Goal: Find specific page/section: Find specific page/section

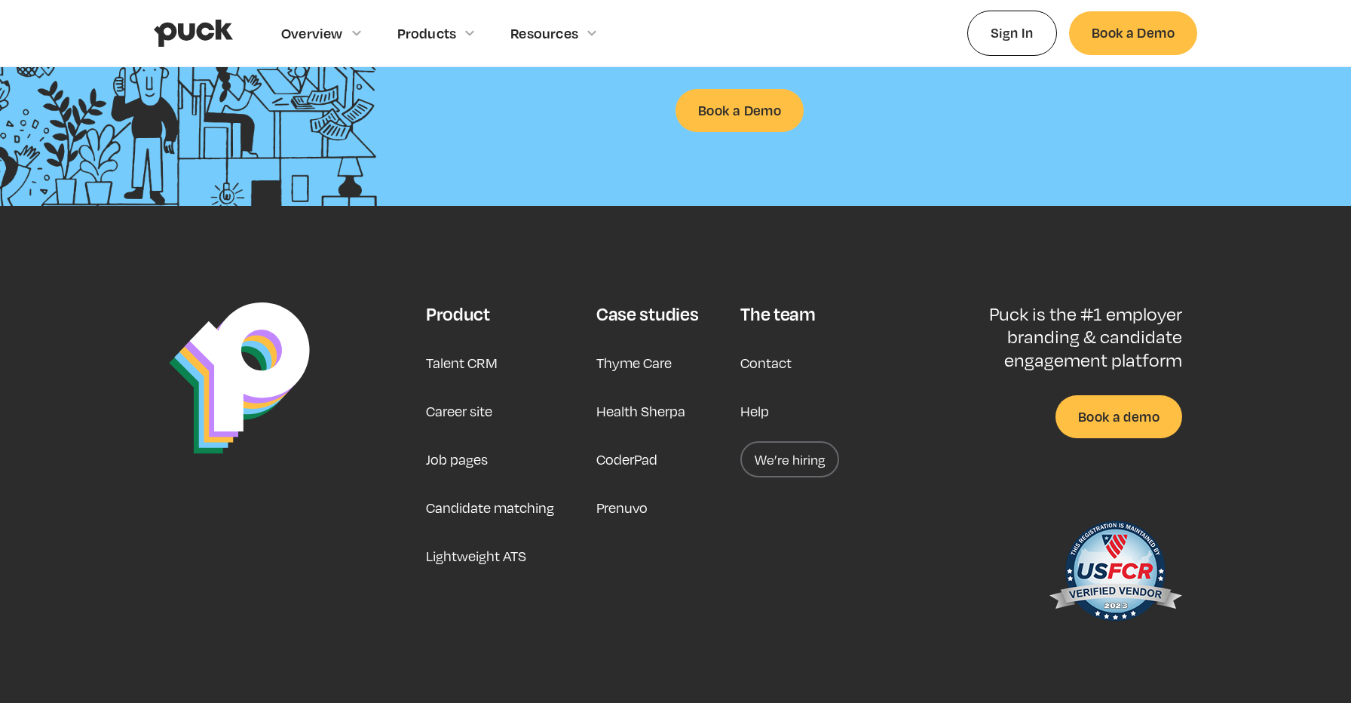
scroll to position [3908, 0]
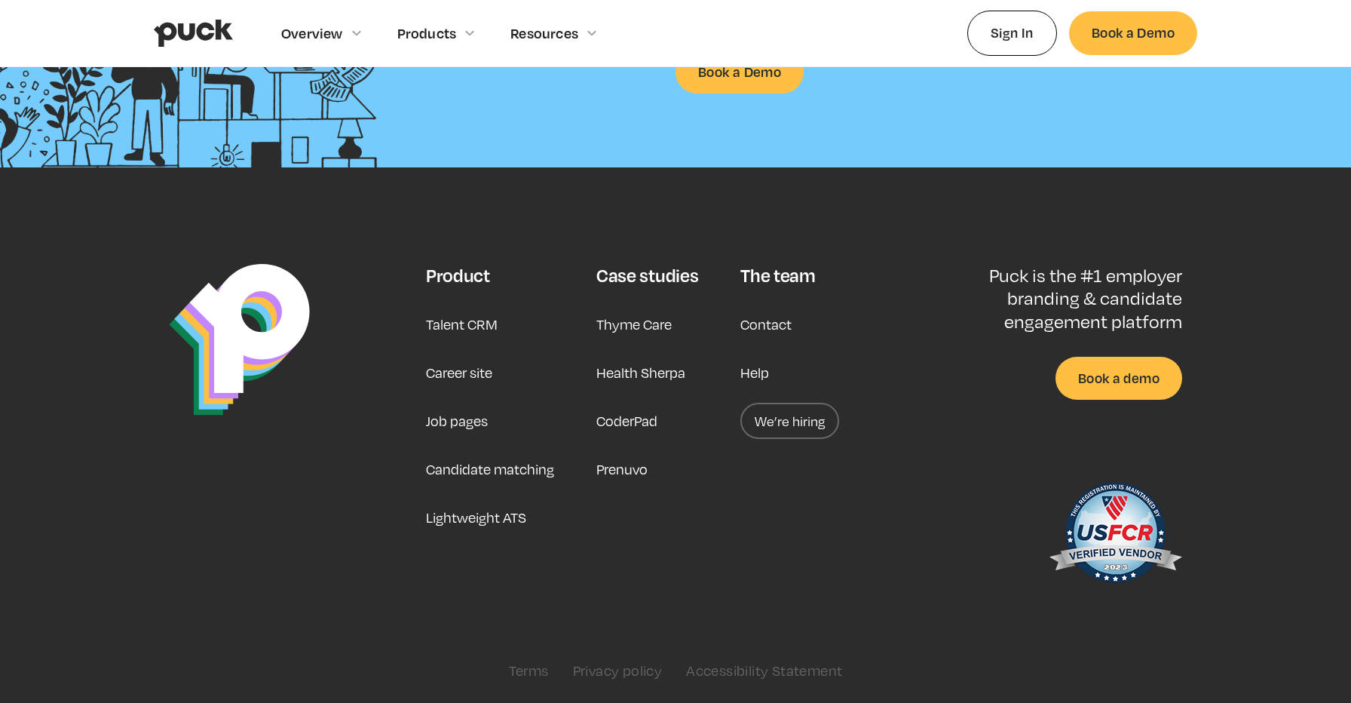
click at [783, 426] on link "We’re hiring" at bounding box center [789, 421] width 99 height 36
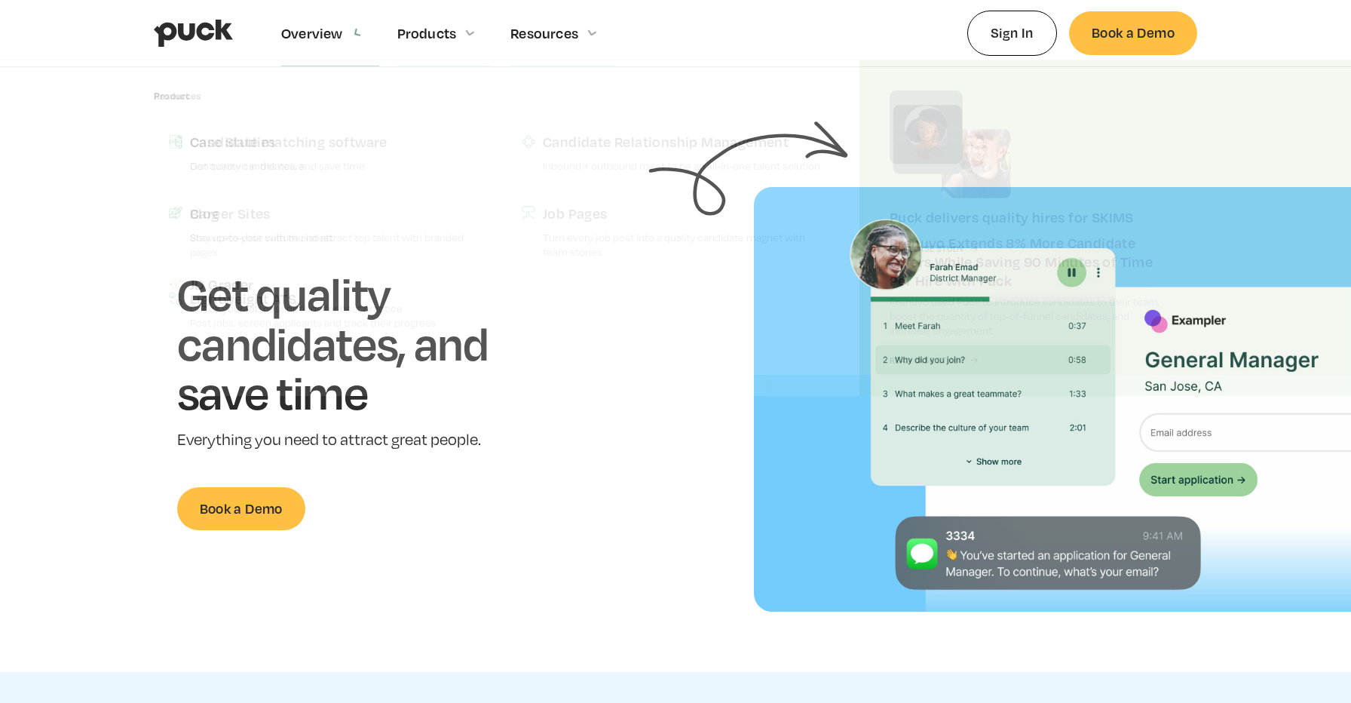
scroll to position [3760, 0]
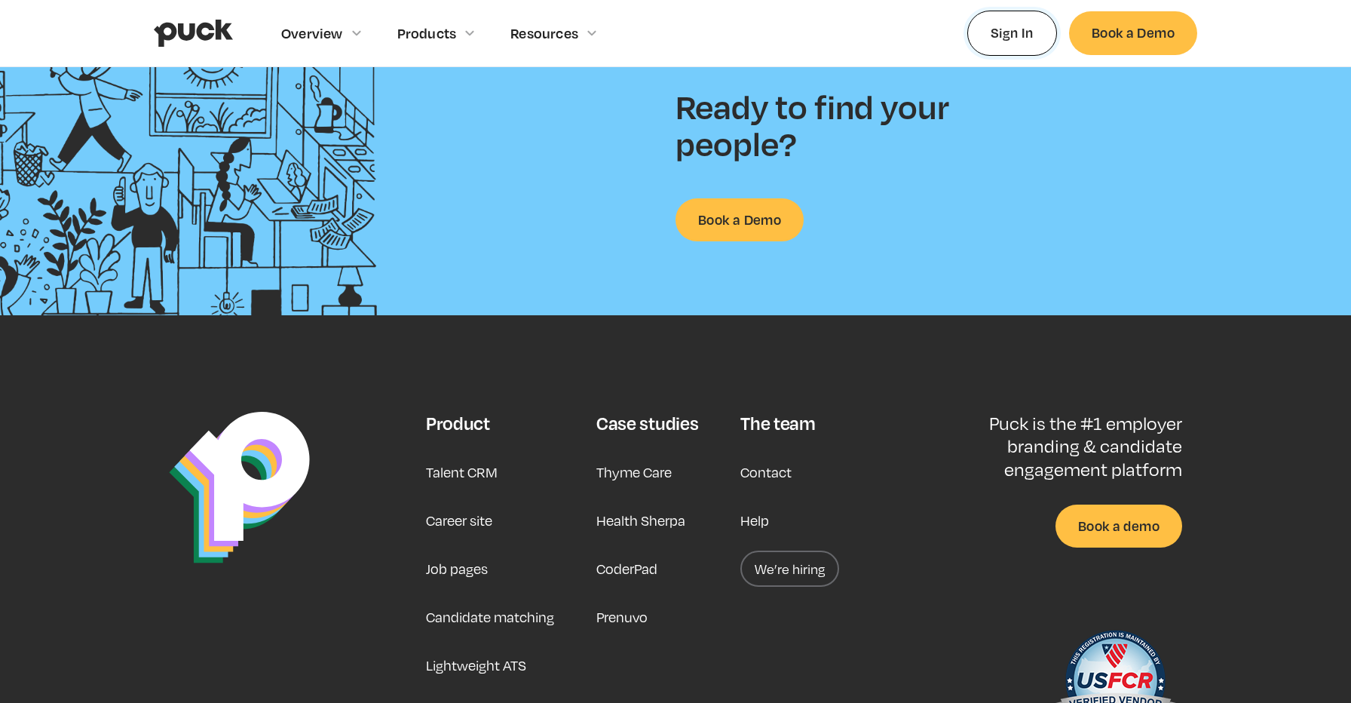
click at [983, 41] on link "Sign In" at bounding box center [1012, 33] width 90 height 44
